Goal: Communication & Community: Answer question/provide support

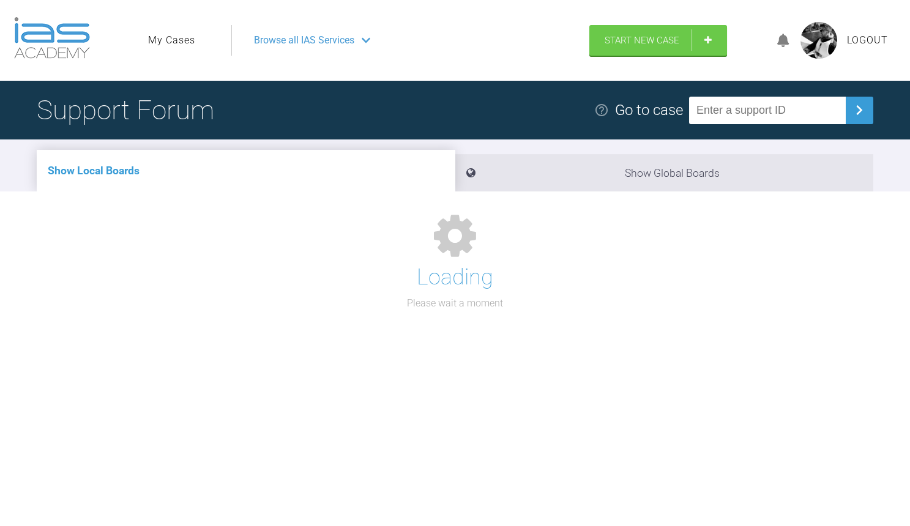
click at [173, 39] on link "My Cases" at bounding box center [171, 40] width 47 height 16
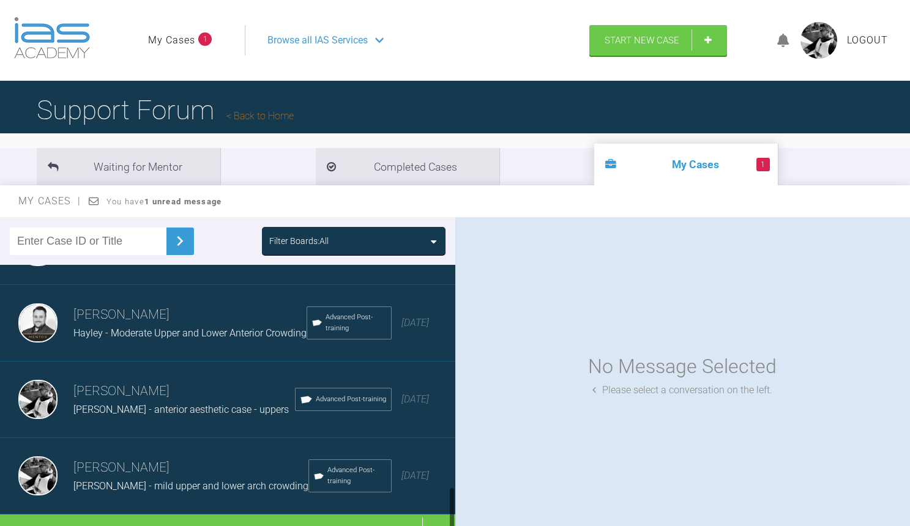
scroll to position [1292, 0]
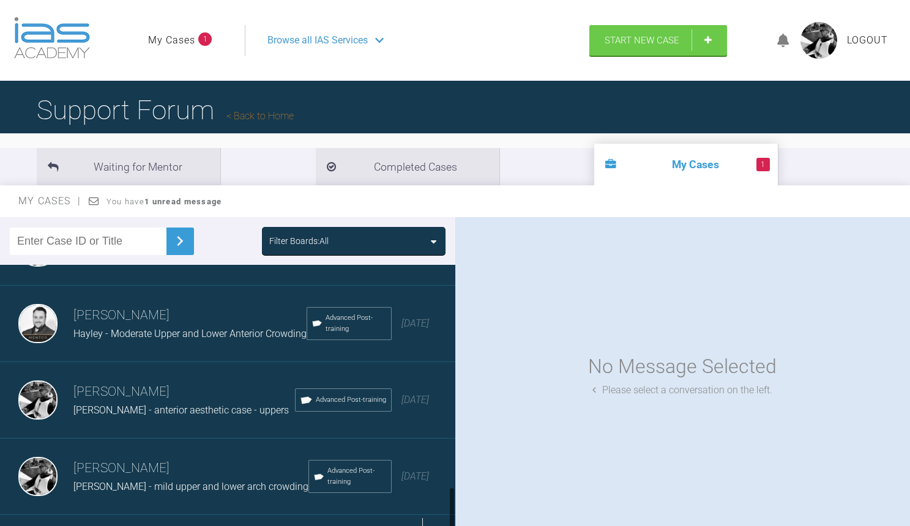
click at [241, 515] on div "Load more" at bounding box center [227, 534] width 455 height 38
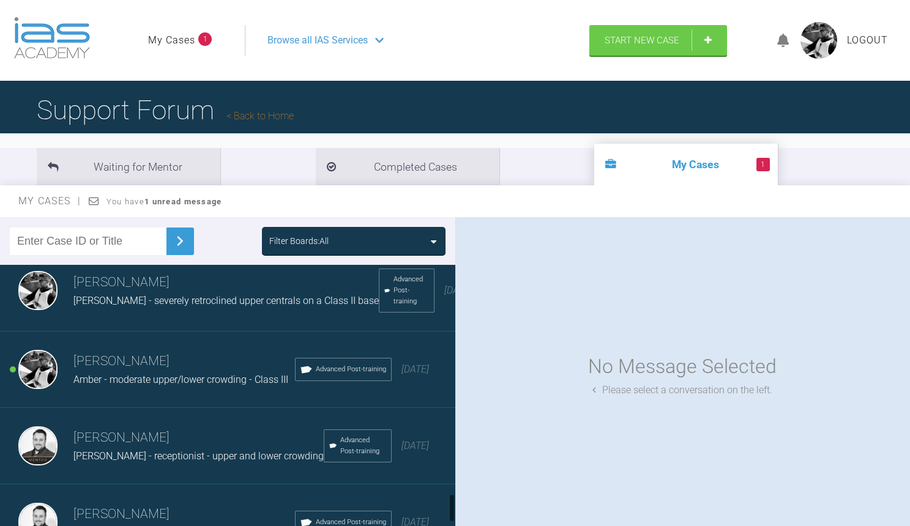
scroll to position [2089, 0]
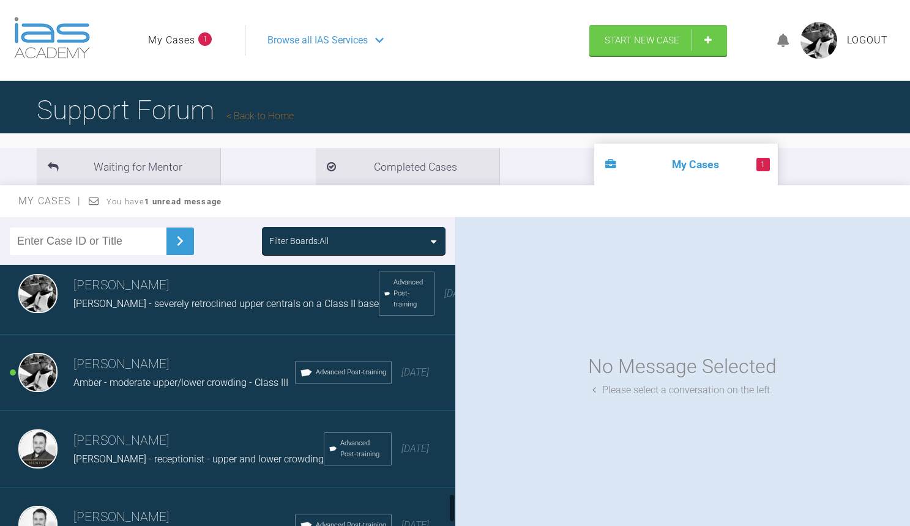
click at [223, 377] on span "Amber - moderate upper/lower crowding - Class III" at bounding box center [180, 383] width 215 height 12
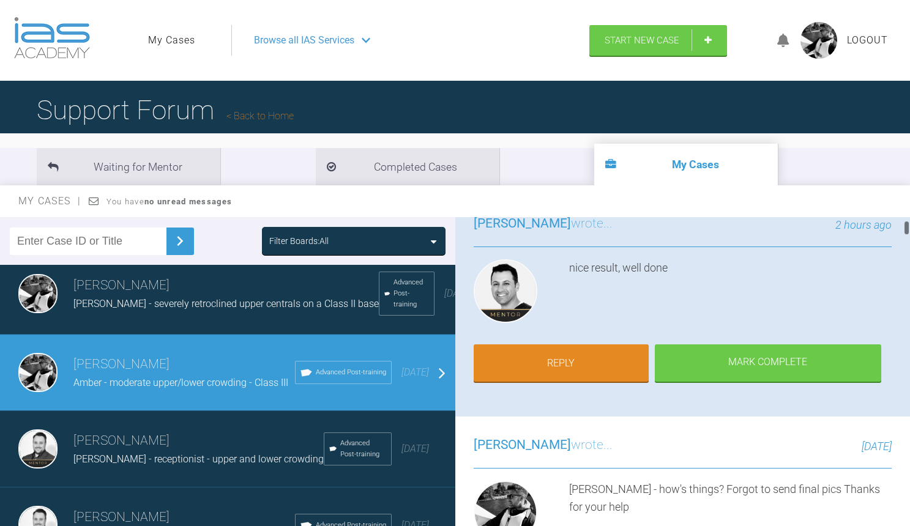
scroll to position [62, 0]
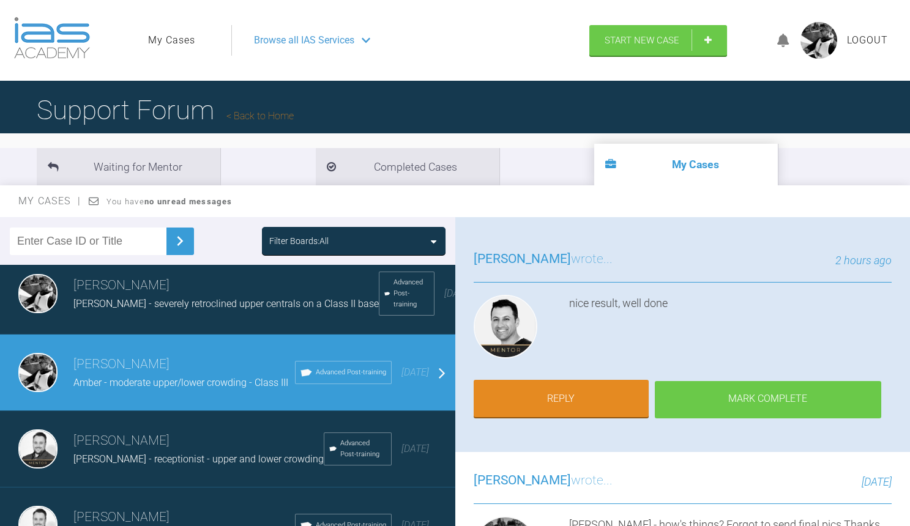
click at [766, 399] on div "Mark Complete" at bounding box center [768, 400] width 226 height 38
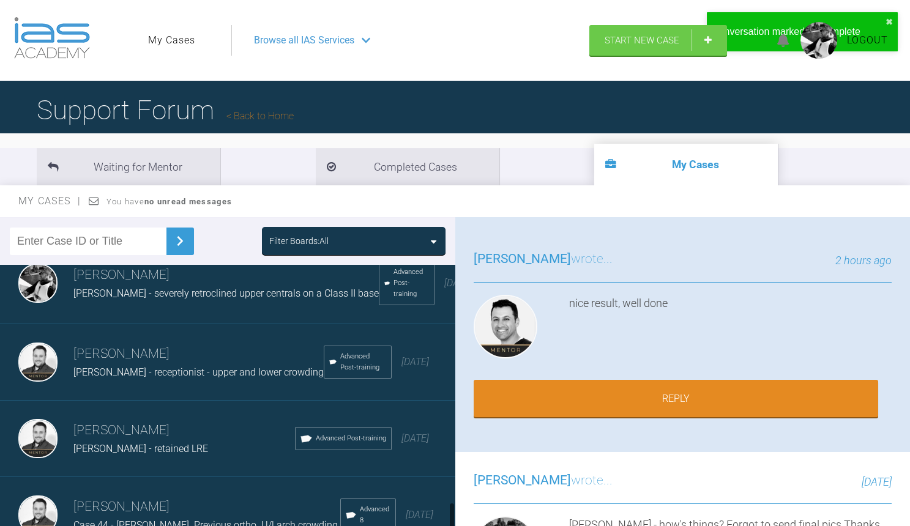
scroll to position [2099, 0]
click at [217, 518] on div "Case 44 - [PERSON_NAME]. Previous ortho. U/l arch crowding." at bounding box center [206, 526] width 267 height 16
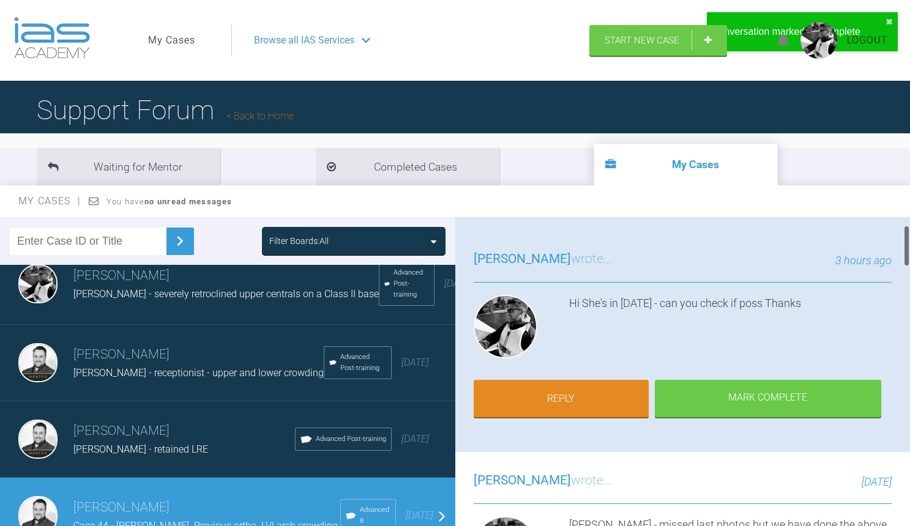
click at [568, 416] on div "[PERSON_NAME] wrote... 3 hours ago Hi She's in [DATE] - can you check if poss T…" at bounding box center [682, 341] width 455 height 221
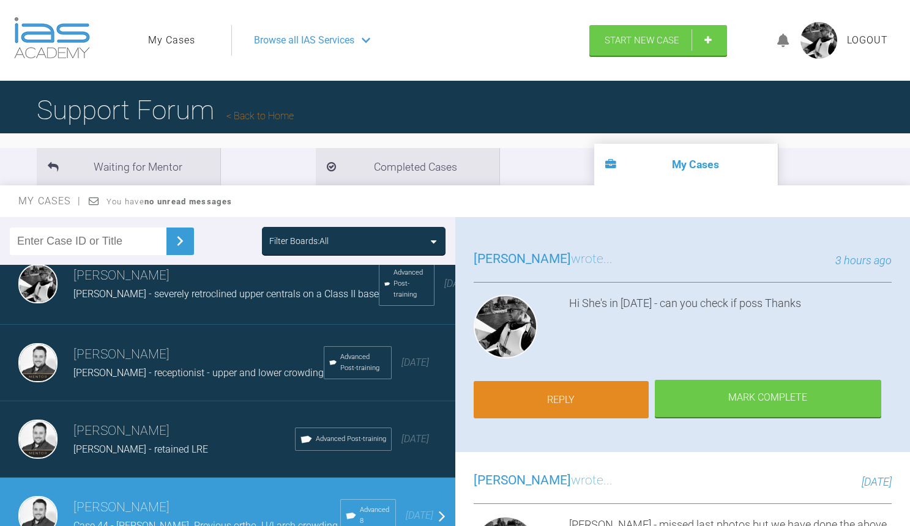
click at [566, 398] on link "Reply" at bounding box center [560, 400] width 175 height 38
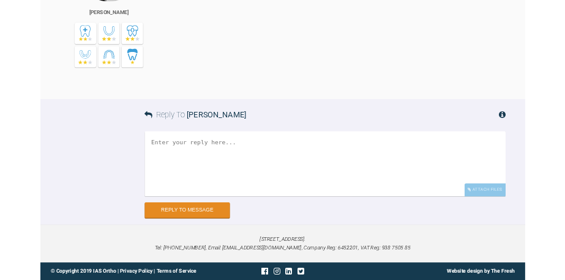
scroll to position [4722, 0]
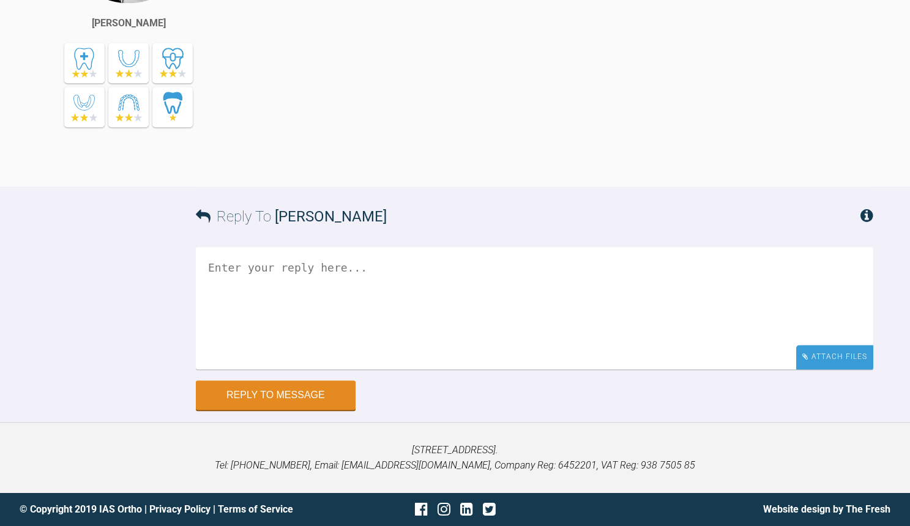
click at [838, 358] on div "Attach Files" at bounding box center [834, 357] width 77 height 24
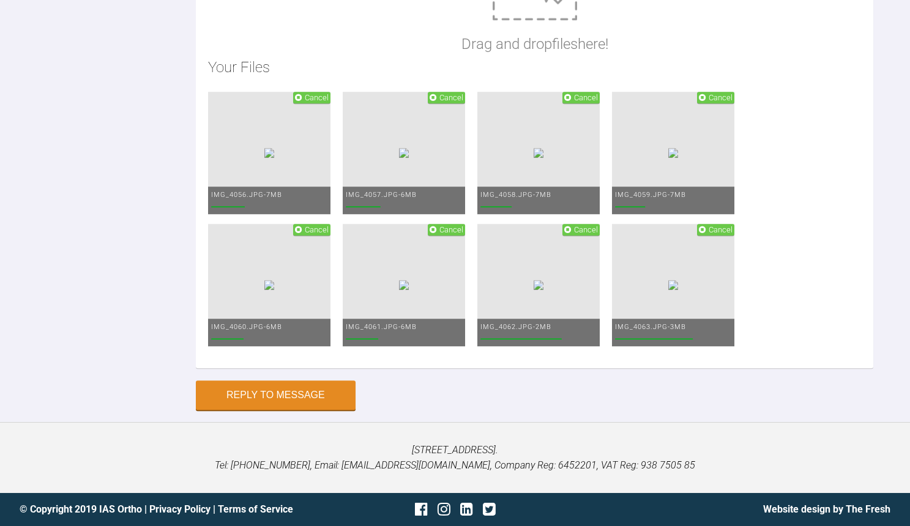
scroll to position [4809, 0]
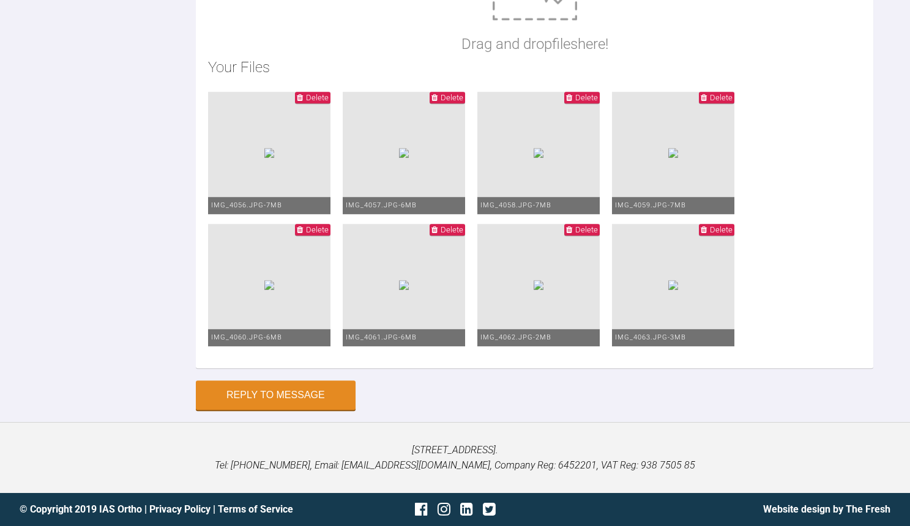
scroll to position [4, 0]
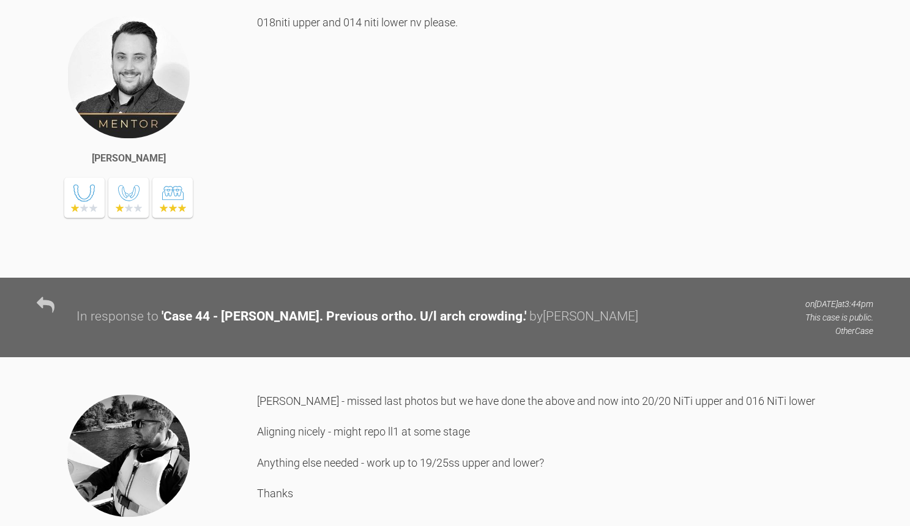
type textarea "Into 19/25 niti upper and 20/20 niti lower Space developing UL12 LL1d think jus…"
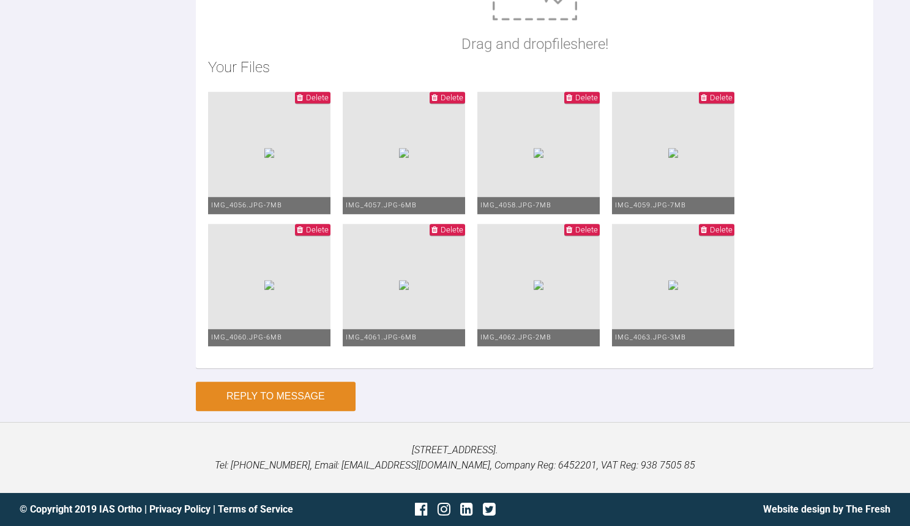
click at [264, 393] on button "Reply to Message" at bounding box center [276, 396] width 160 height 29
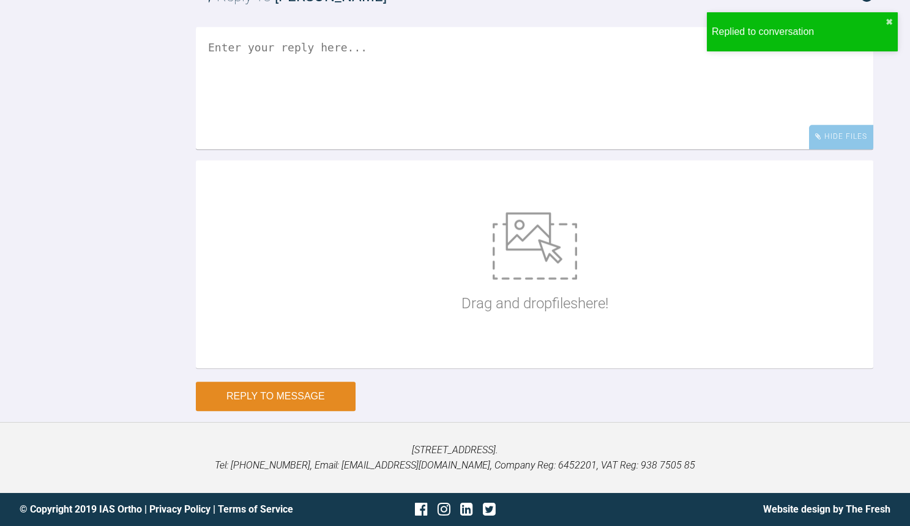
scroll to position [5099, 0]
